Goal: Information Seeking & Learning: Find specific fact

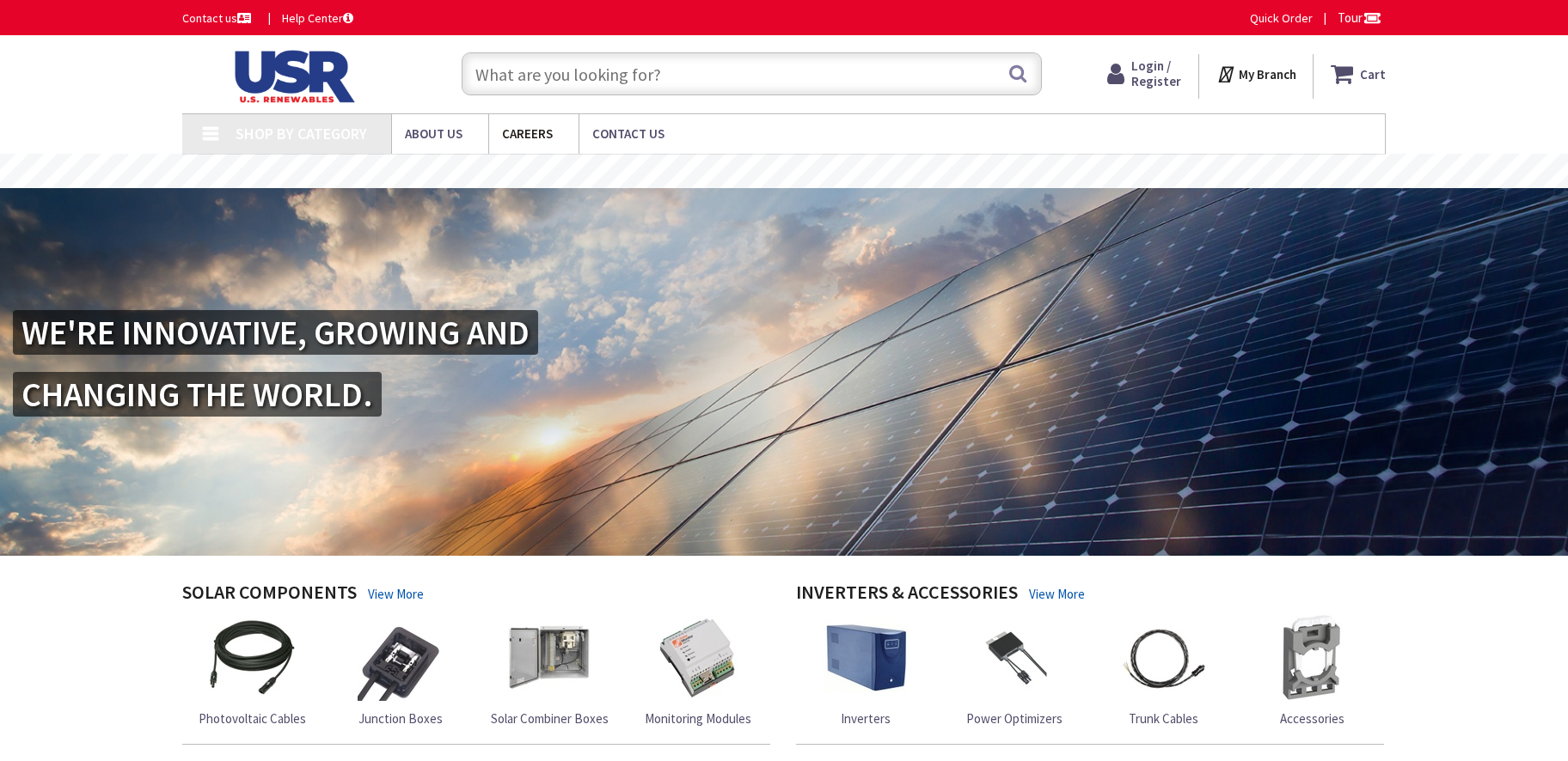
type input "[GEOGRAPHIC_DATA], [GEOGRAPHIC_DATA], [GEOGRAPHIC_DATA]"
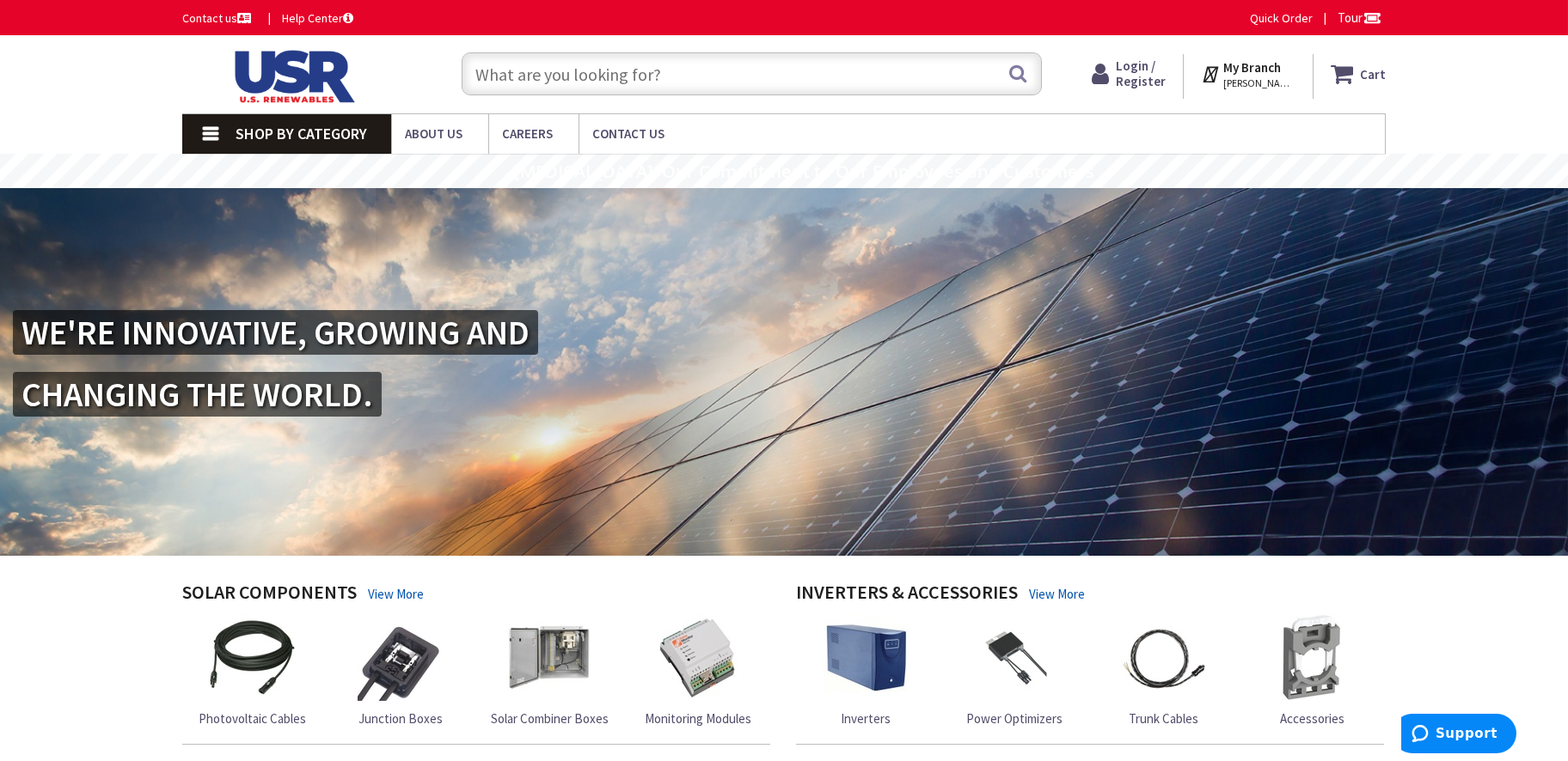
click at [507, 68] on input "text" at bounding box center [752, 74] width 580 height 43
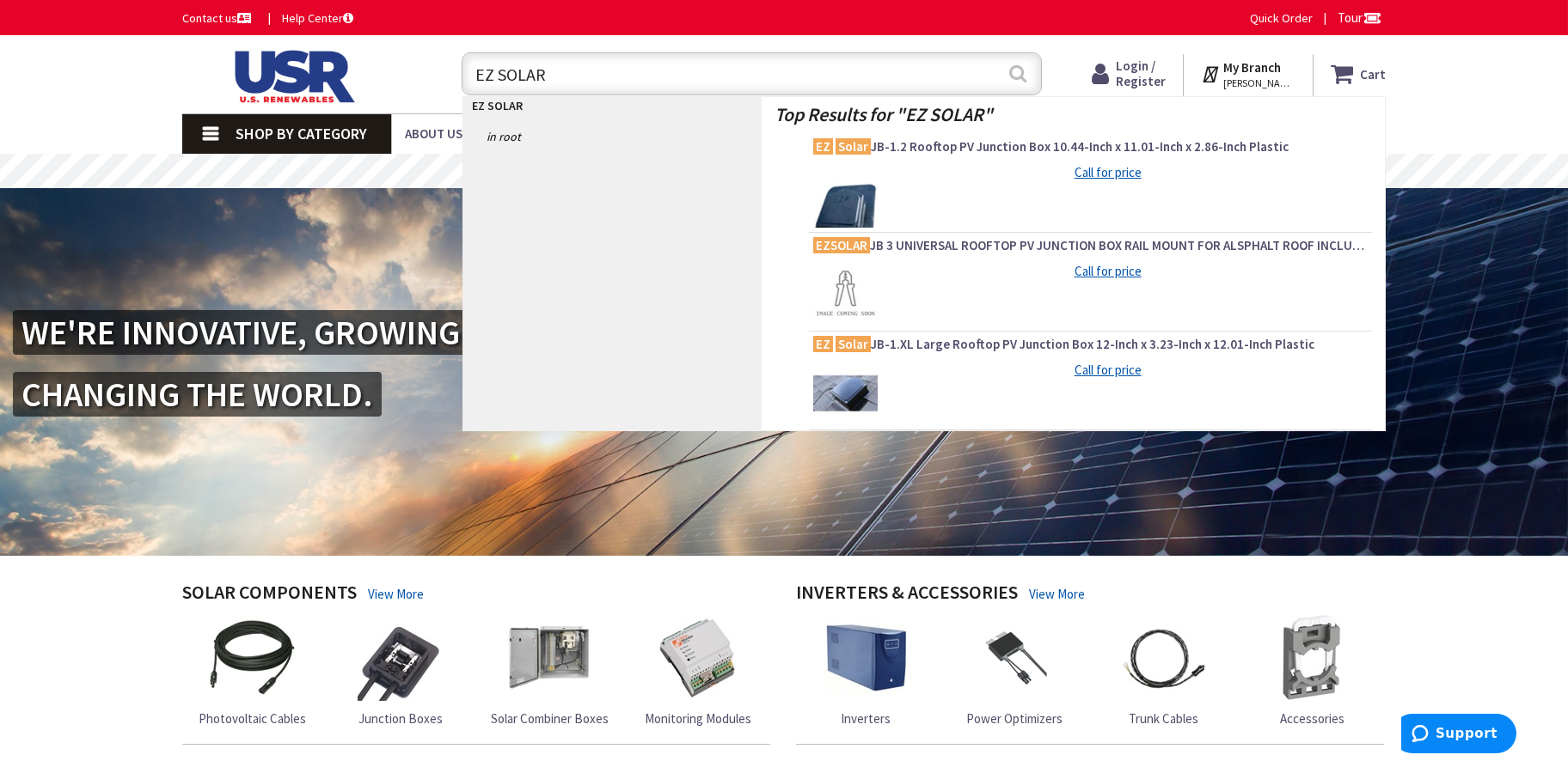
type input "EZ SOLAR"
click at [1020, 72] on button "Search" at bounding box center [1017, 74] width 22 height 39
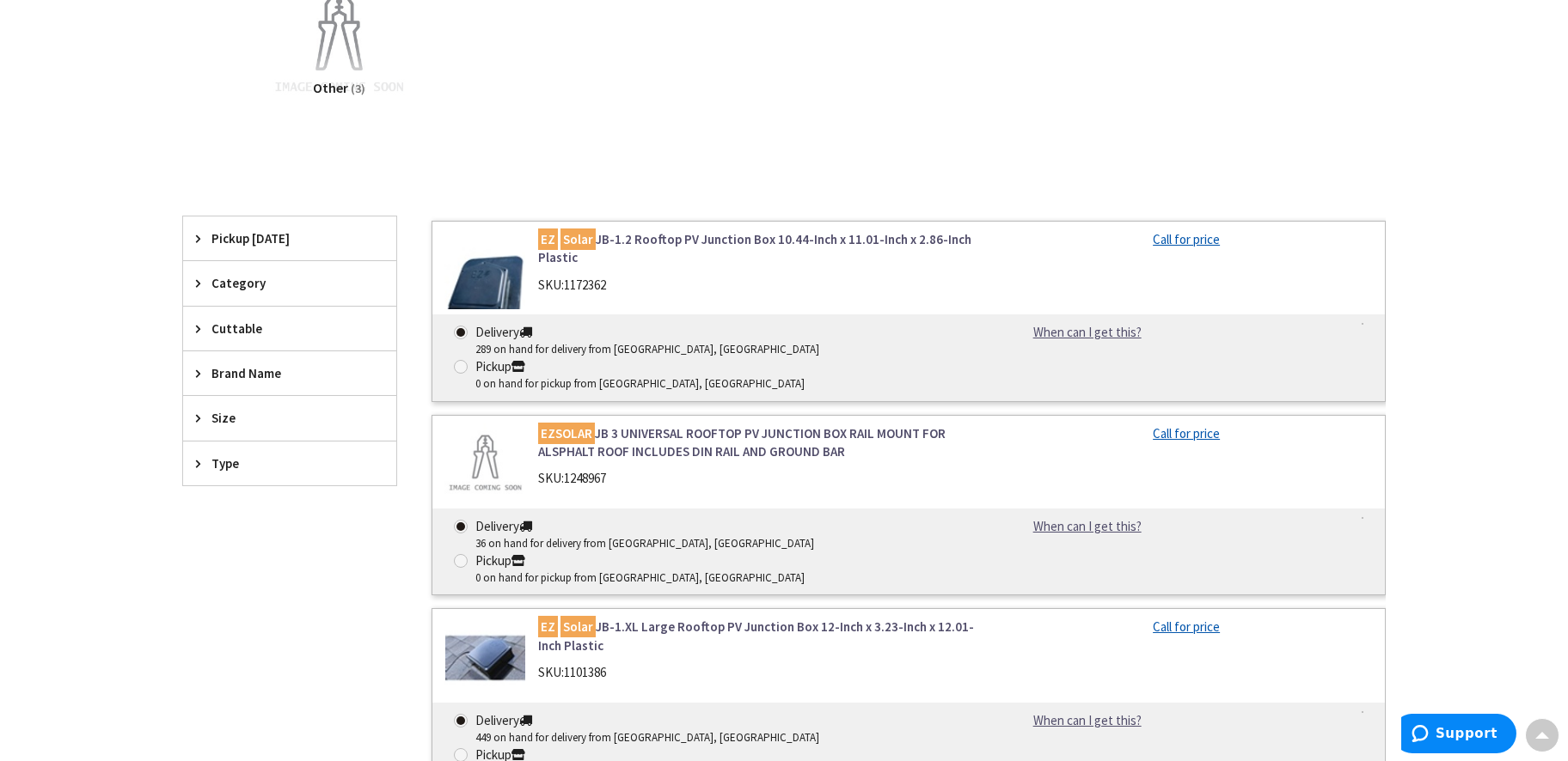
scroll to position [286, 0]
